Goal: Navigation & Orientation: Find specific page/section

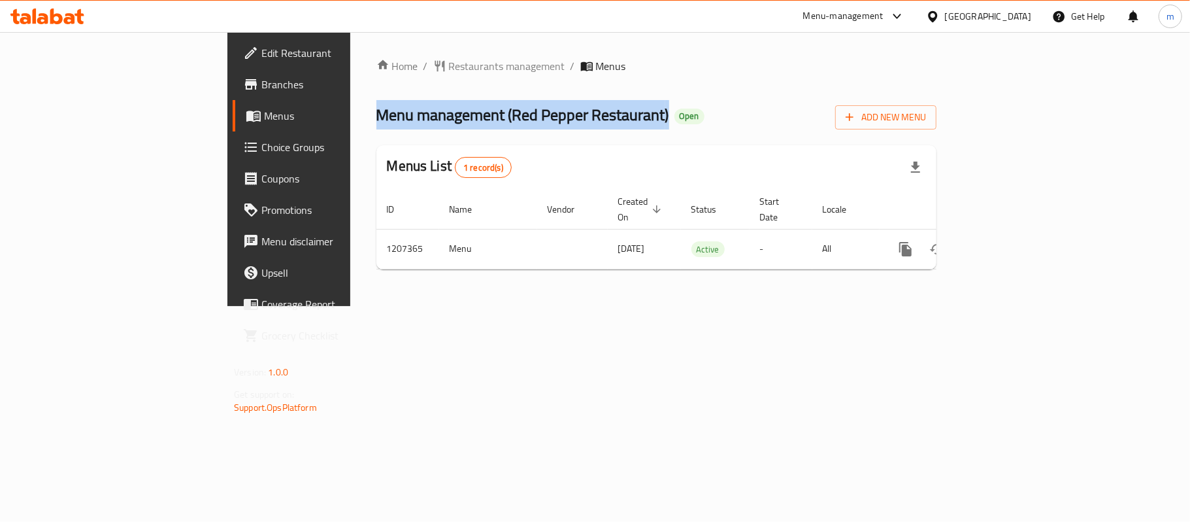
drag, startPoint x: 223, startPoint y: 120, endPoint x: 519, endPoint y: 123, distance: 296.2
click at [519, 123] on div "Home / Restaurants management / Menus Menu management ( Red Pepper Restaurant )…" at bounding box center [656, 169] width 613 height 274
click at [430, 121] on span "Menu management ( Red Pepper Restaurant )" at bounding box center [523, 114] width 293 height 29
drag, startPoint x: 505, startPoint y: 110, endPoint x: 213, endPoint y: 109, distance: 292.2
click at [350, 109] on div "Home / Restaurants management / Menus Menu management ( Red Pepper Restaurant )…" at bounding box center [656, 169] width 613 height 274
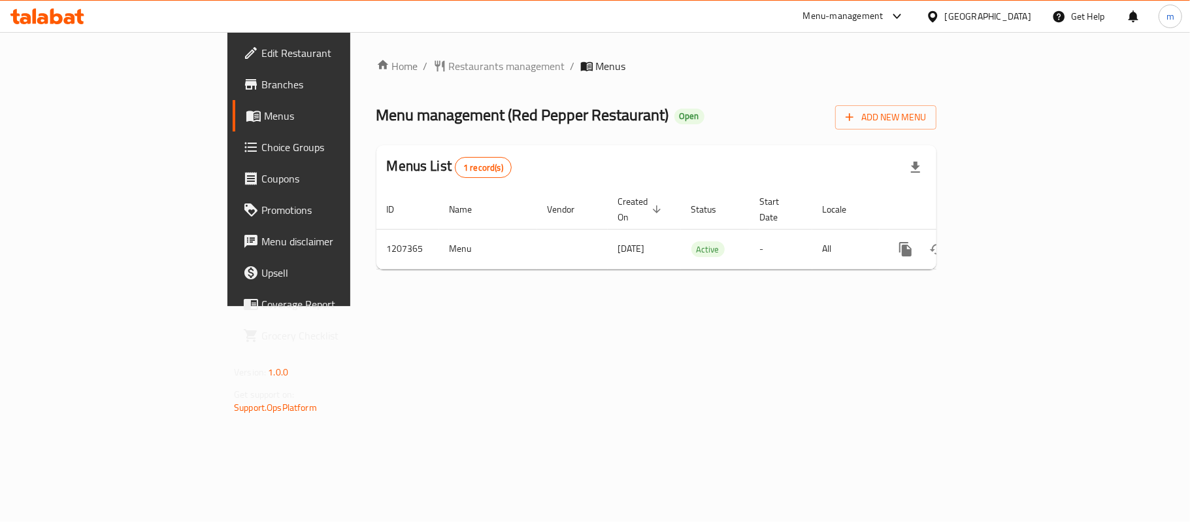
click at [830, 18] on div "Menu-management" at bounding box center [843, 16] width 80 height 16
click at [769, 149] on div "Restaurant-Management" at bounding box center [774, 144] width 103 height 14
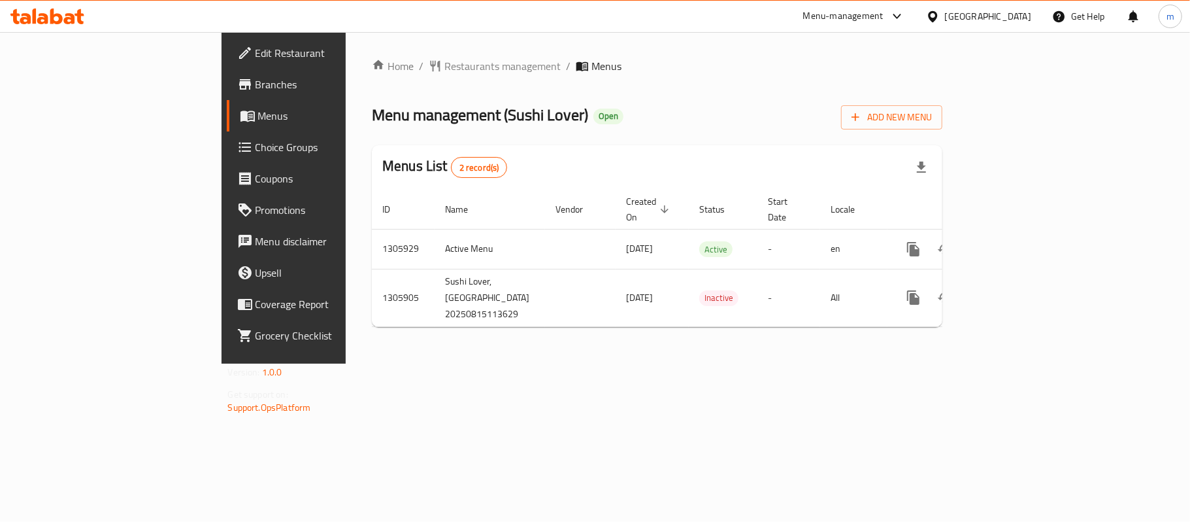
click at [849, 17] on div "Menu-management" at bounding box center [843, 16] width 80 height 16
click at [788, 142] on div "Restaurant-Management" at bounding box center [774, 144] width 103 height 14
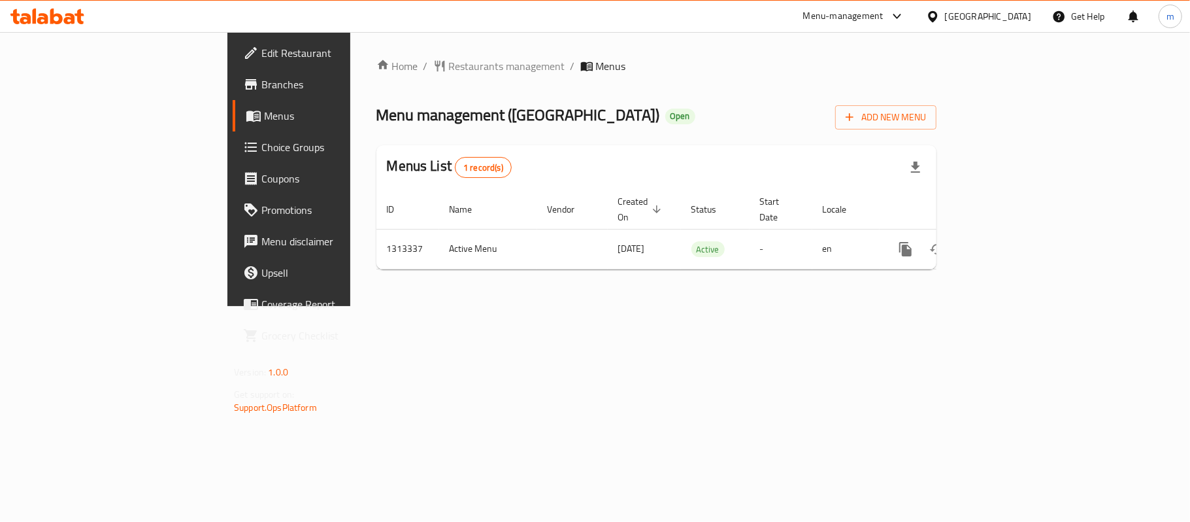
click at [887, 20] on div at bounding box center [895, 16] width 22 height 16
click at [808, 140] on div "Restaurant-Management" at bounding box center [774, 144] width 103 height 14
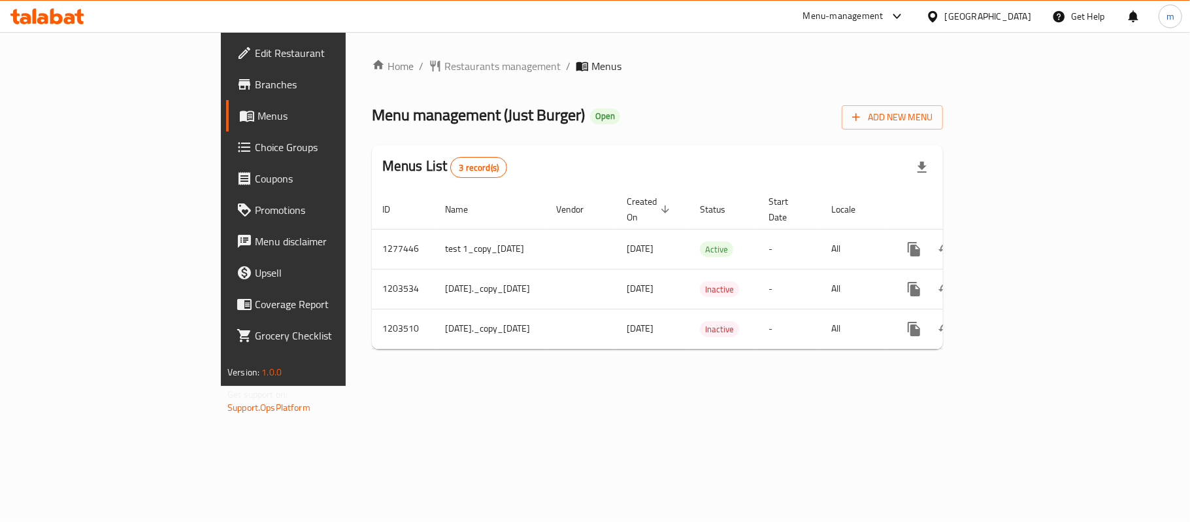
click at [871, 8] on div "Menu-management" at bounding box center [854, 16] width 123 height 31
click at [892, 9] on icon at bounding box center [898, 16] width 16 height 16
click at [756, 144] on div "Restaurant-Management" at bounding box center [774, 144] width 103 height 14
